Goal: Find specific page/section

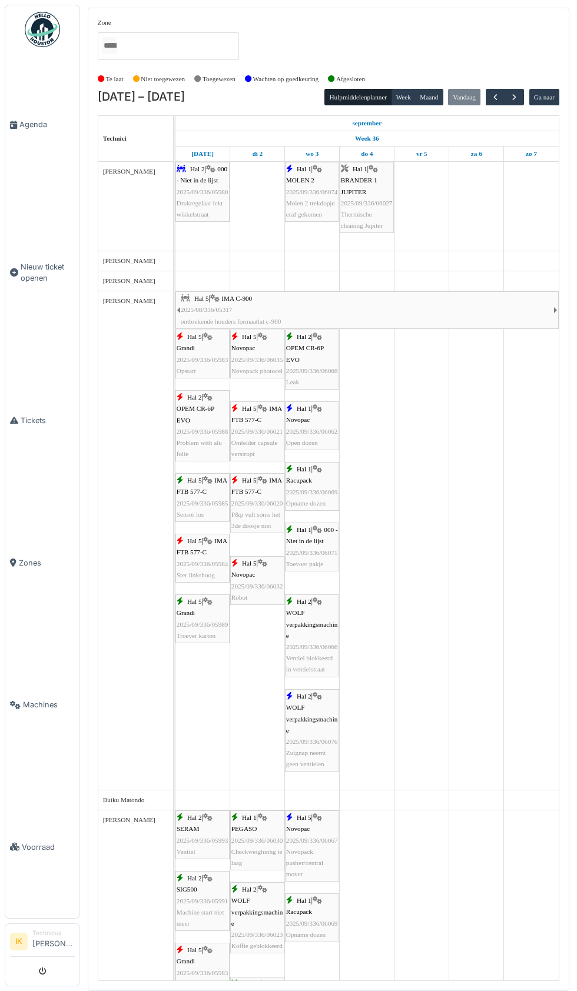
click at [41, 130] on span "Agenda" at bounding box center [46, 124] width 55 height 11
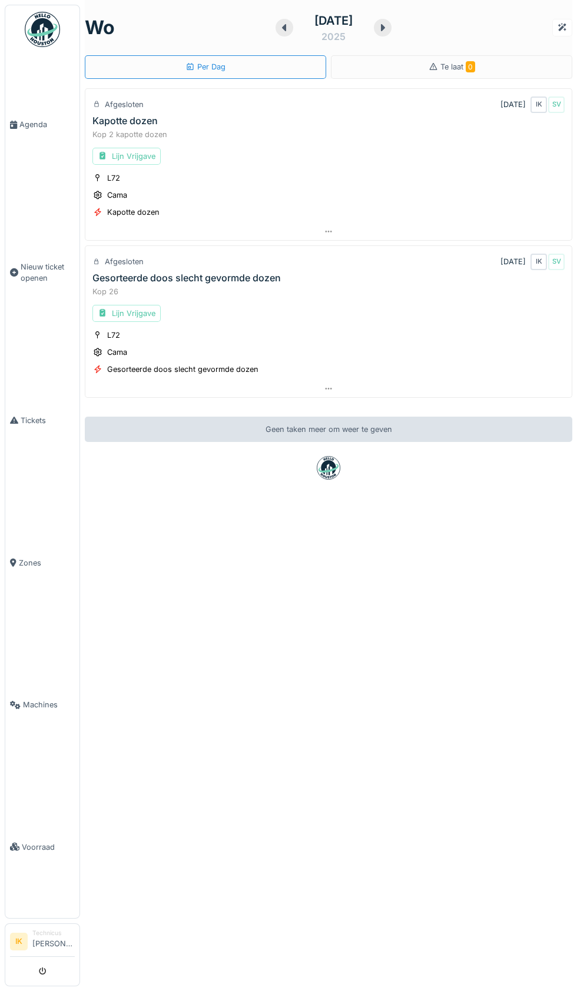
click at [30, 130] on span "Agenda" at bounding box center [46, 124] width 55 height 11
